Goal: Navigation & Orientation: Find specific page/section

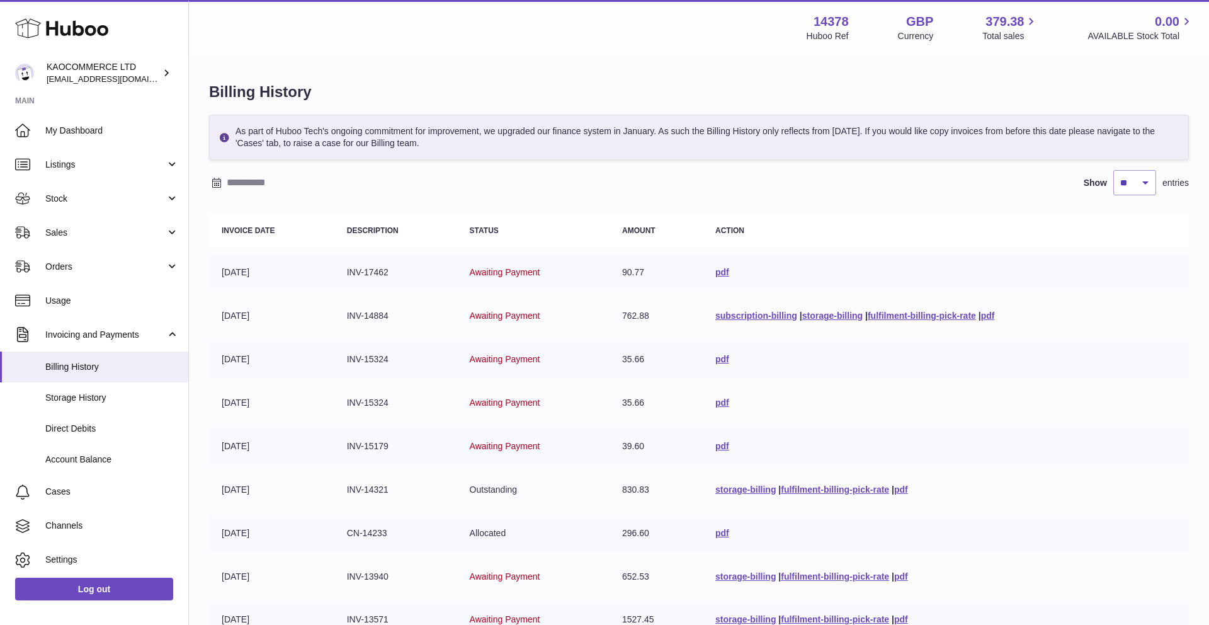
click at [98, 448] on link "Account Balance" at bounding box center [94, 459] width 188 height 31
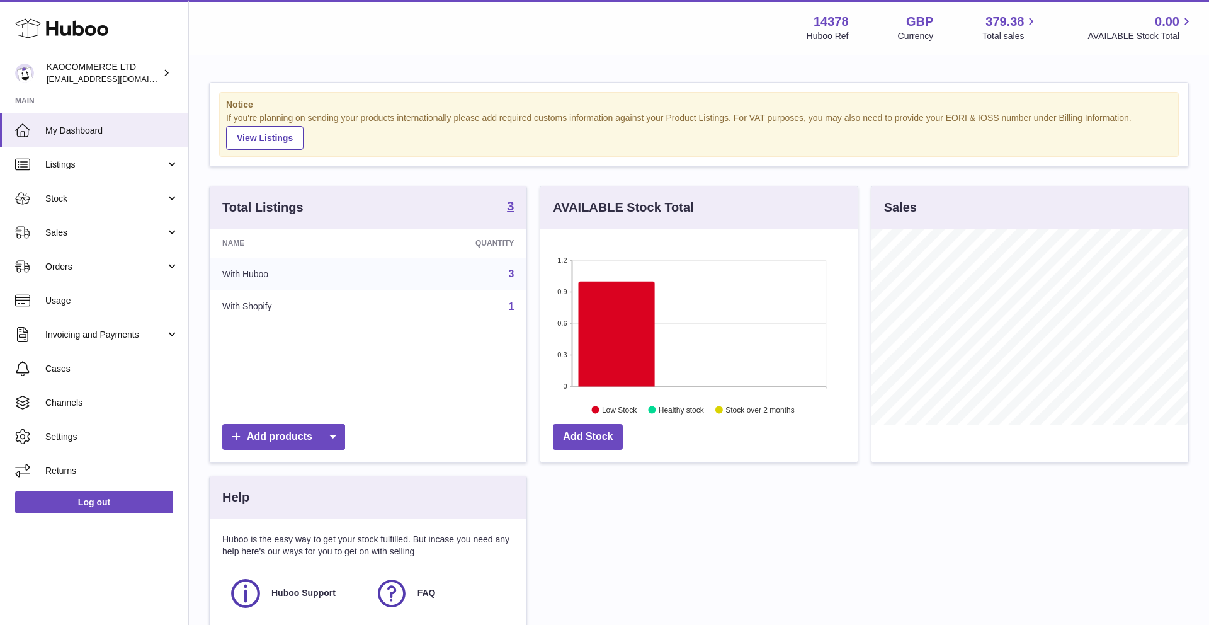
scroll to position [197, 317]
click at [124, 204] on span "Stock" at bounding box center [105, 199] width 120 height 12
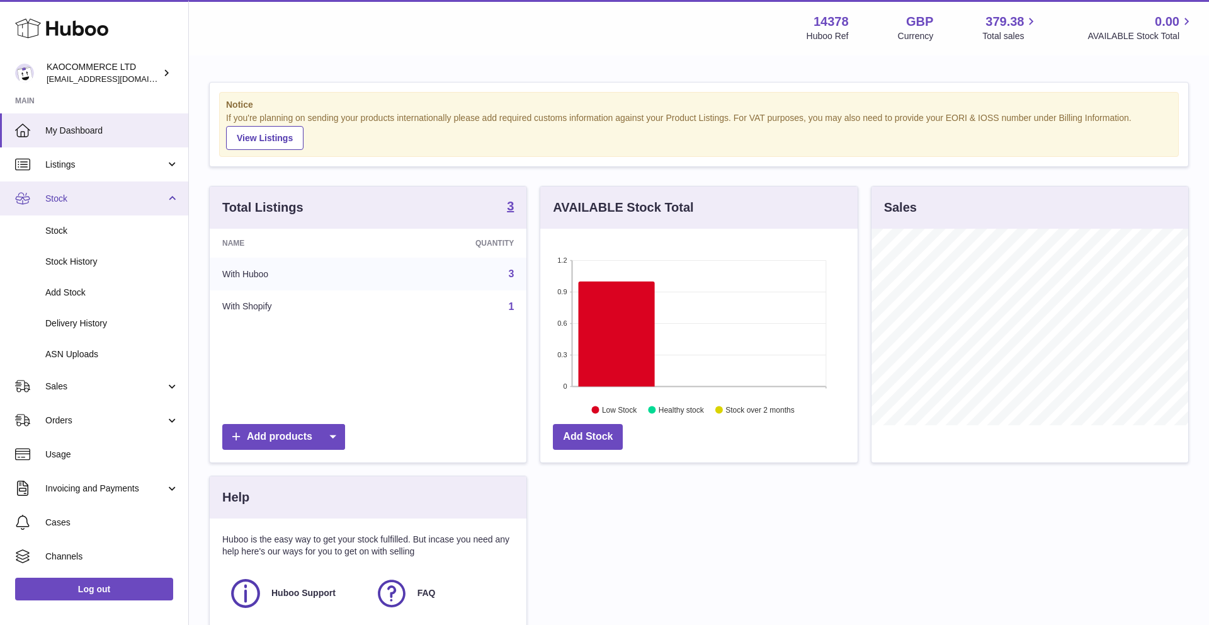
click at [123, 205] on link "Stock" at bounding box center [94, 198] width 188 height 34
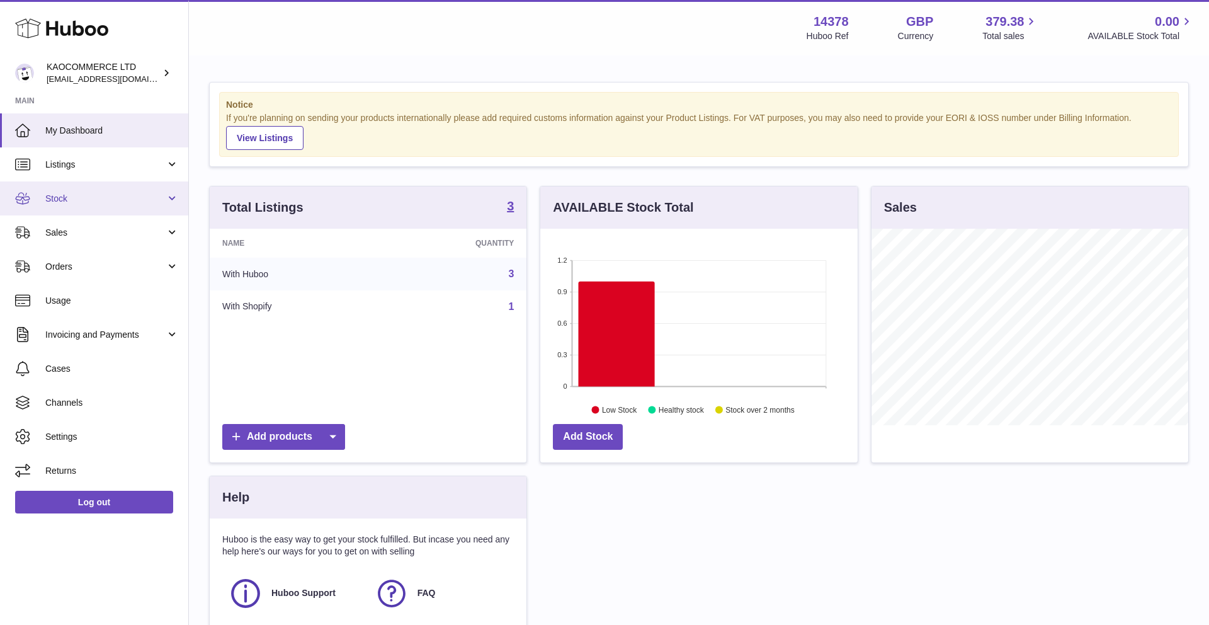
click at [124, 205] on link "Stock" at bounding box center [94, 198] width 188 height 34
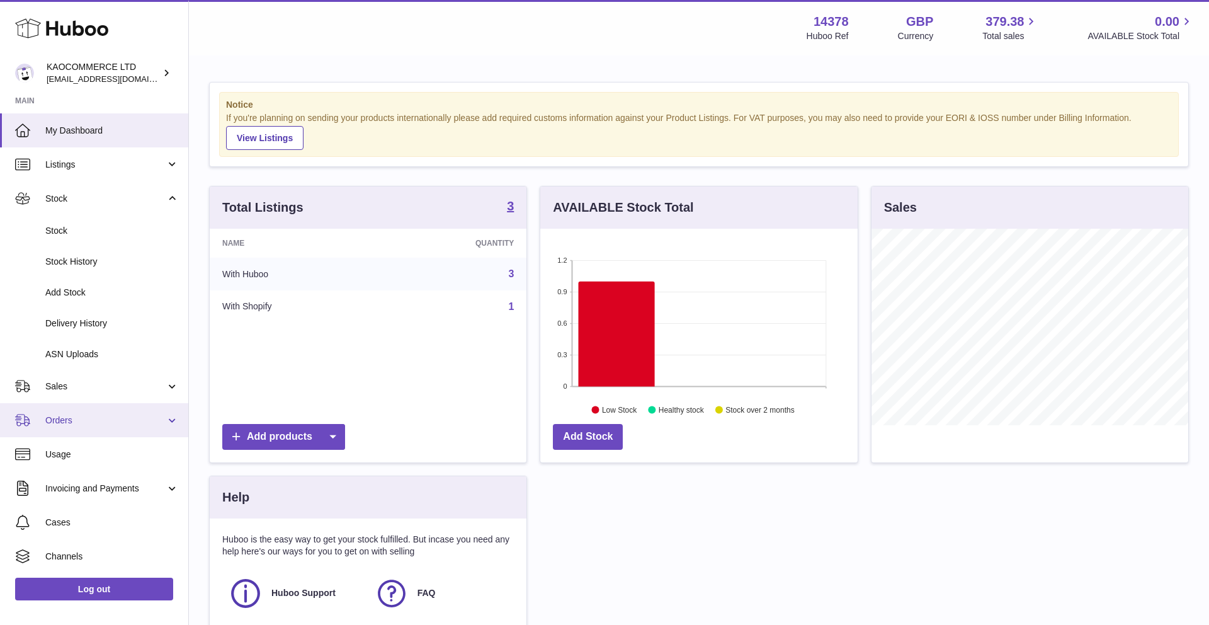
click at [91, 424] on span "Orders" at bounding box center [105, 420] width 120 height 12
click at [90, 419] on span "Orders" at bounding box center [105, 420] width 120 height 12
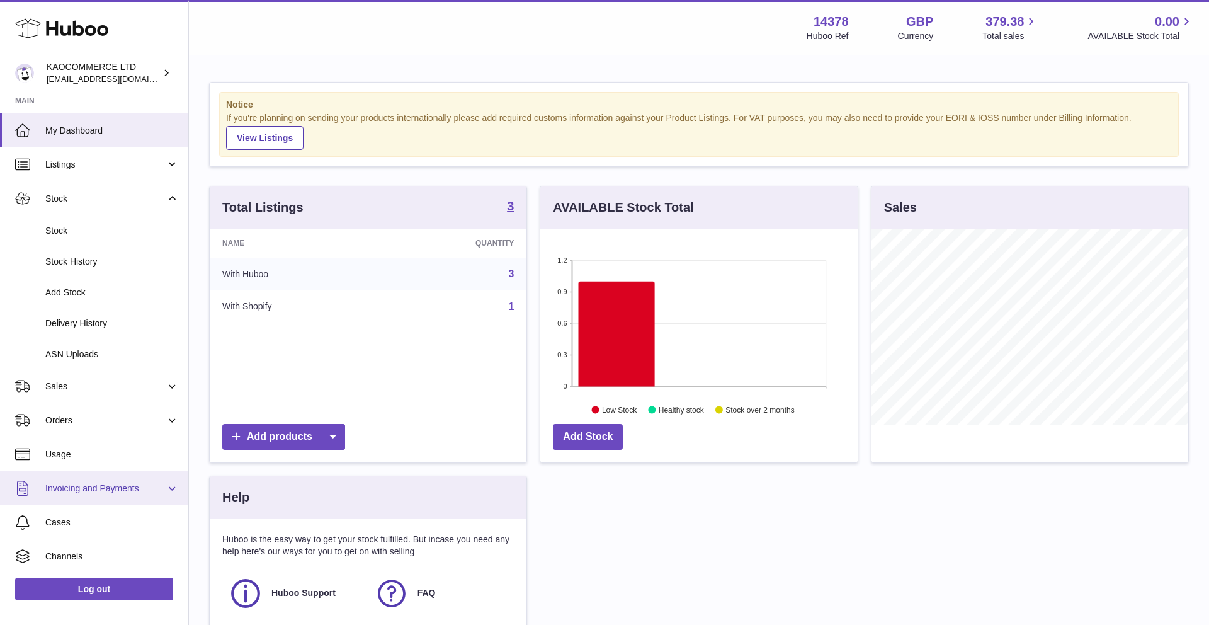
click at [93, 481] on link "Invoicing and Payments" at bounding box center [94, 488] width 188 height 34
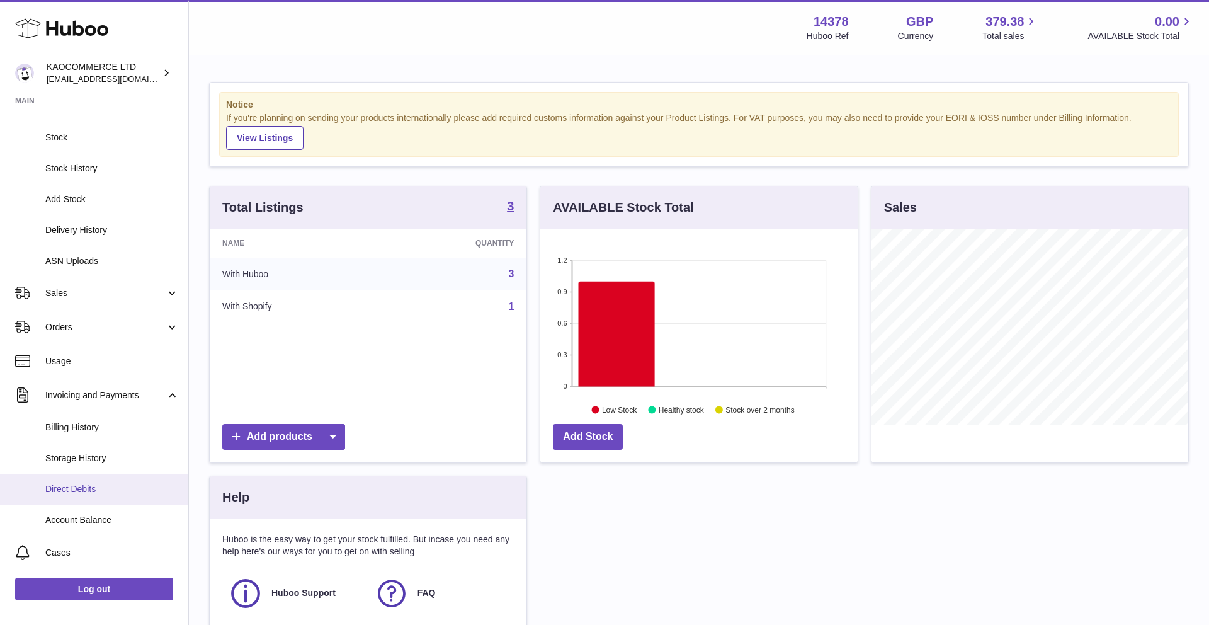
scroll to position [105, 0]
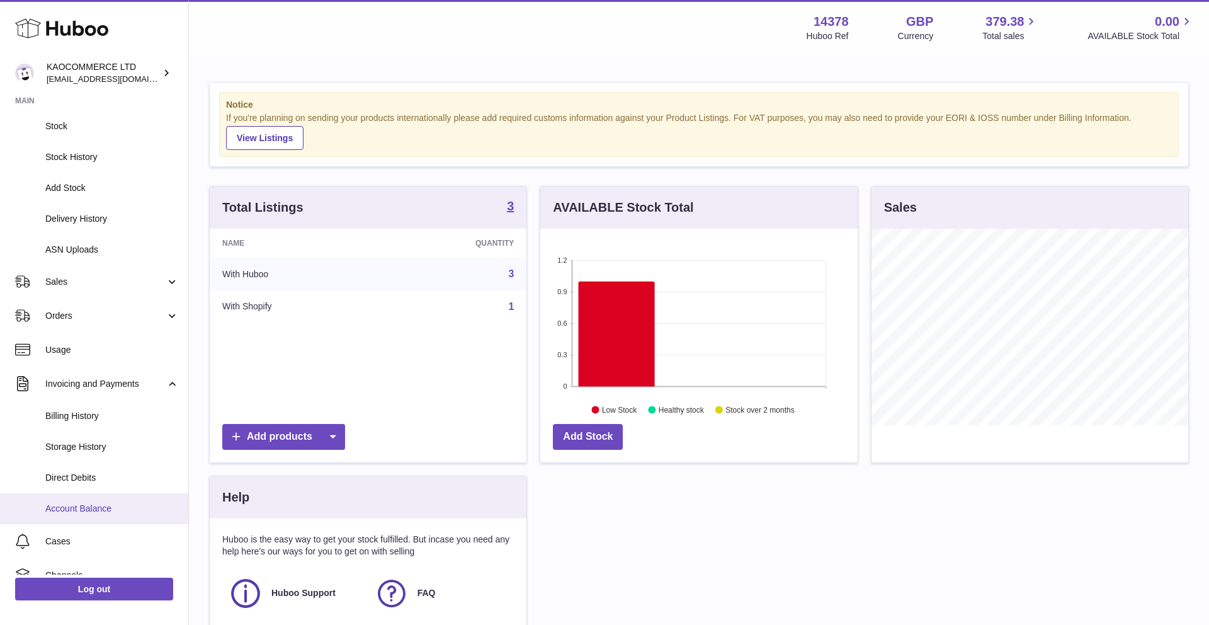
click at [80, 502] on link "Account Balance" at bounding box center [94, 508] width 188 height 31
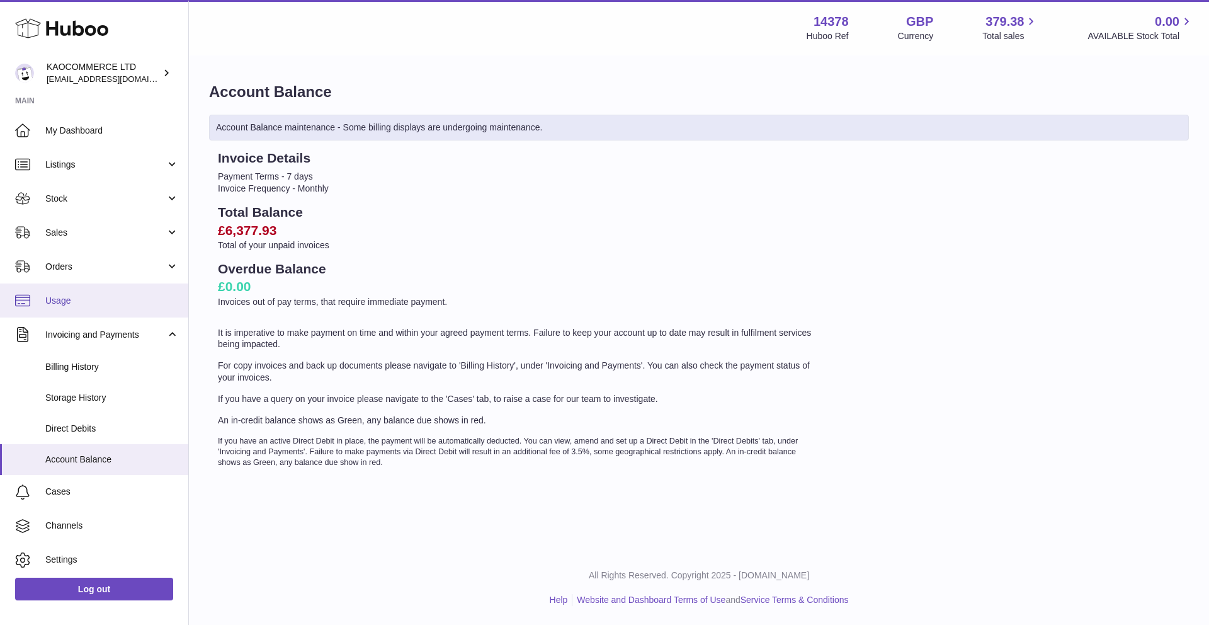
click at [110, 312] on link "Usage" at bounding box center [94, 300] width 188 height 34
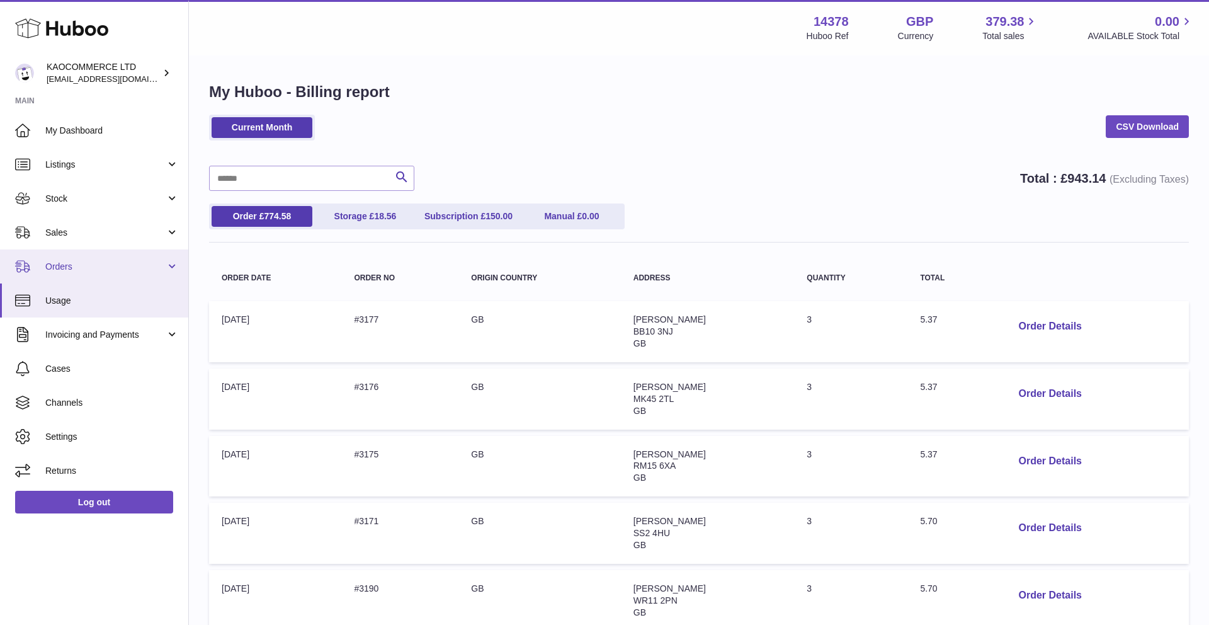
click at [90, 261] on span "Orders" at bounding box center [105, 267] width 120 height 12
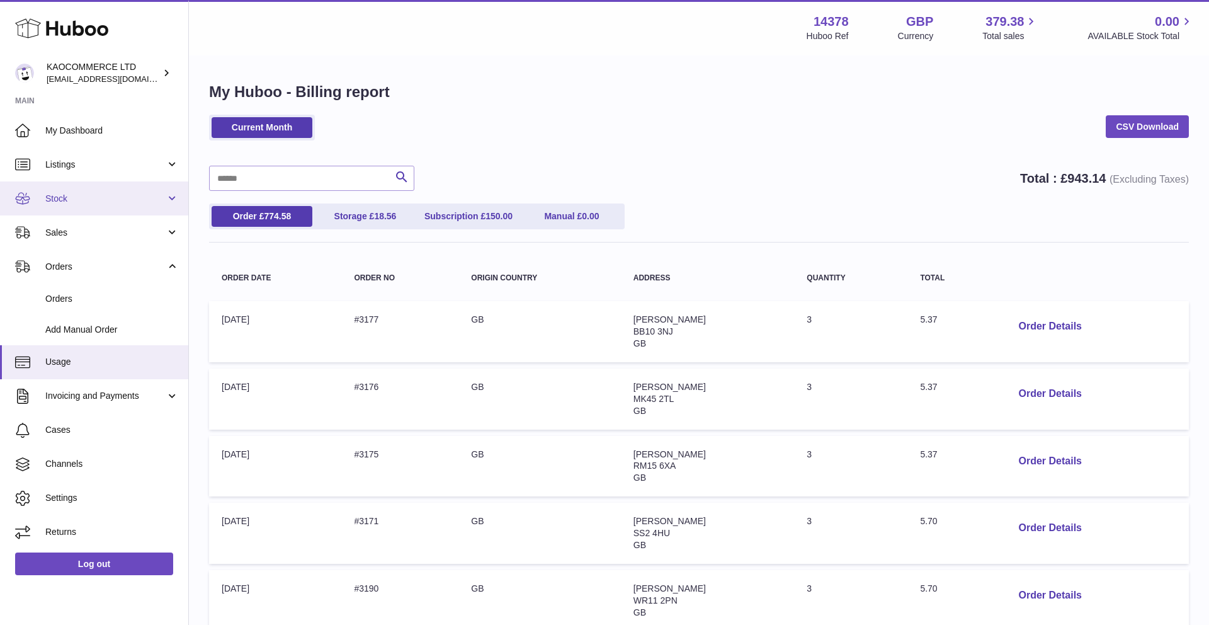
click at [84, 207] on link "Stock" at bounding box center [94, 198] width 188 height 34
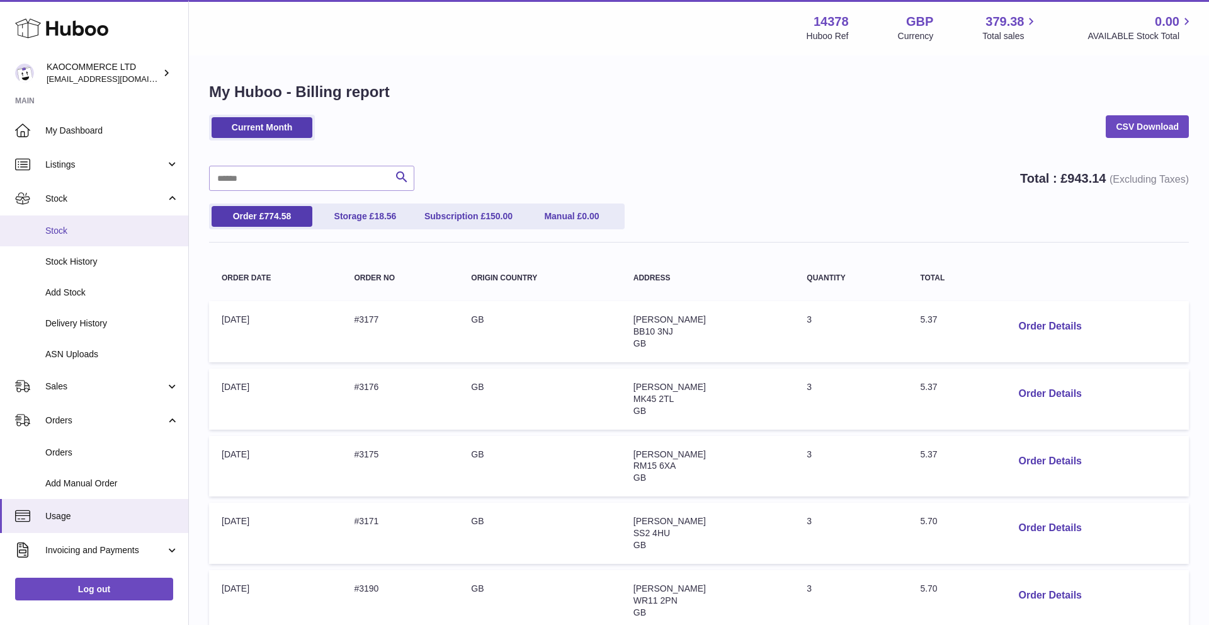
click at [84, 231] on span "Stock" at bounding box center [112, 231] width 134 height 12
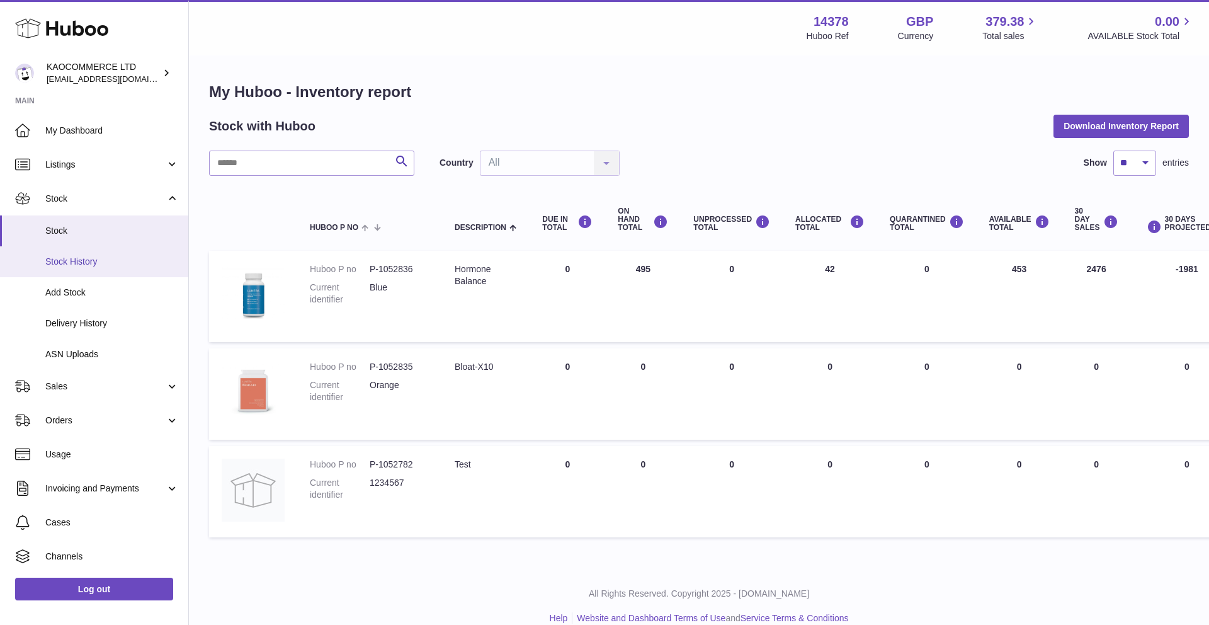
click at [78, 253] on link "Stock History" at bounding box center [94, 261] width 188 height 31
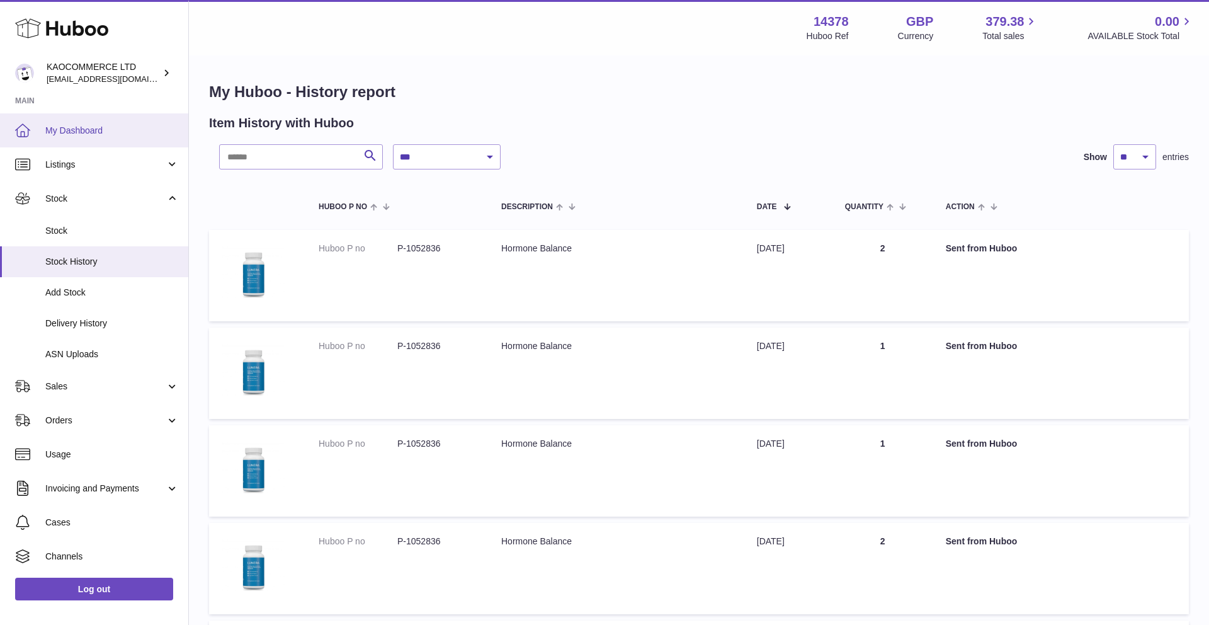
click at [79, 127] on span "My Dashboard" at bounding box center [112, 131] width 134 height 12
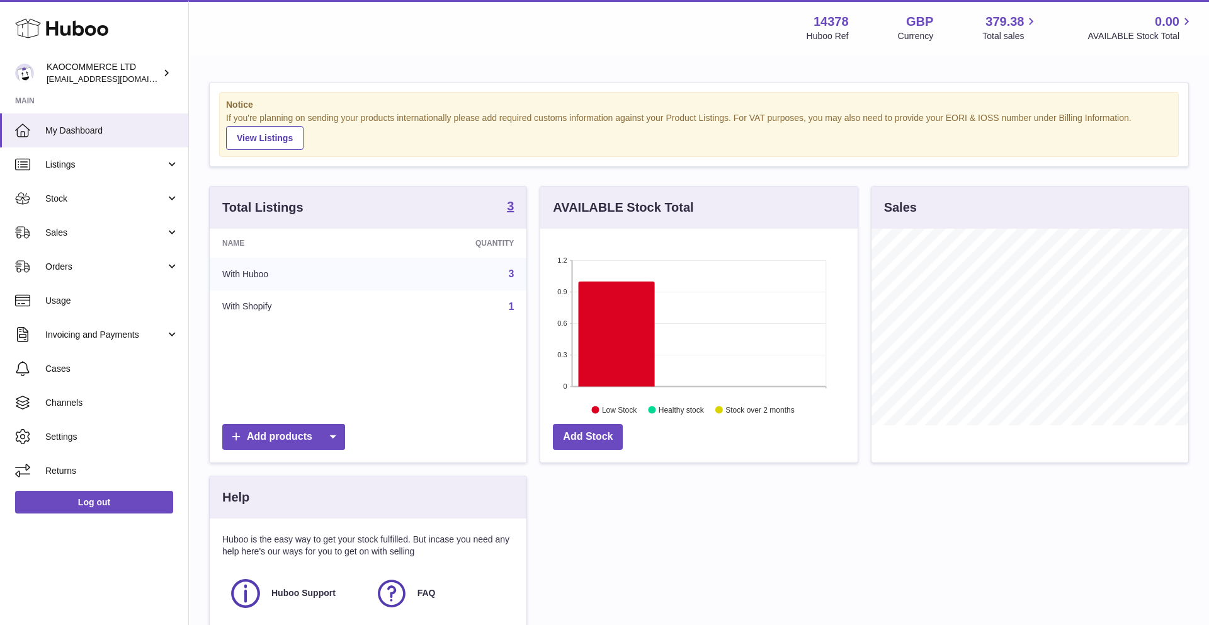
scroll to position [197, 317]
